Goal: Find specific page/section

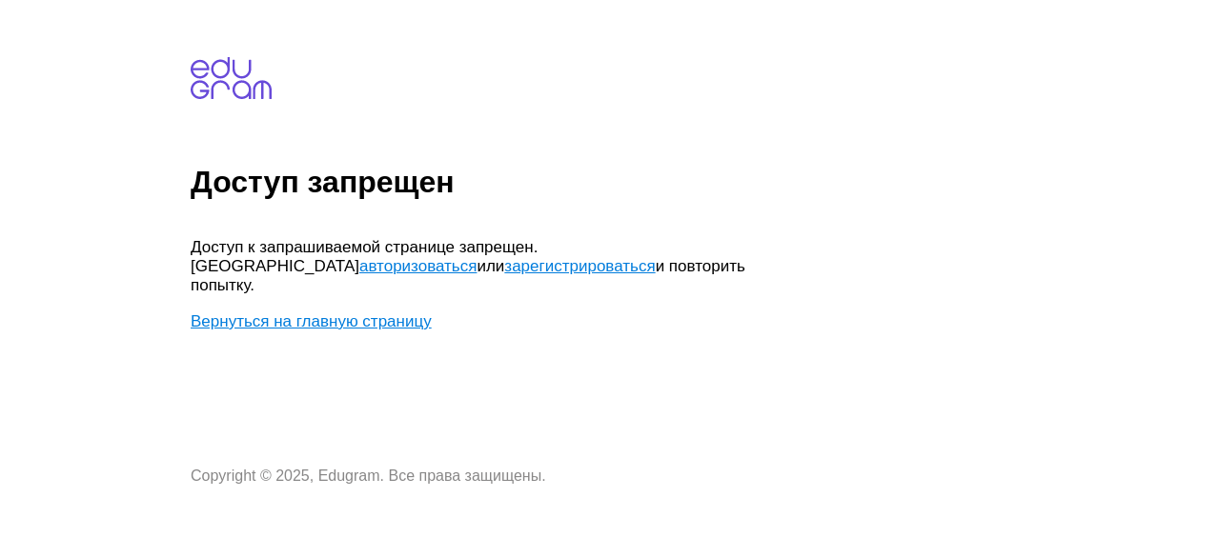
click at [504, 261] on link "зарегистрироваться" at bounding box center [579, 266] width 151 height 18
